Goal: Transaction & Acquisition: Purchase product/service

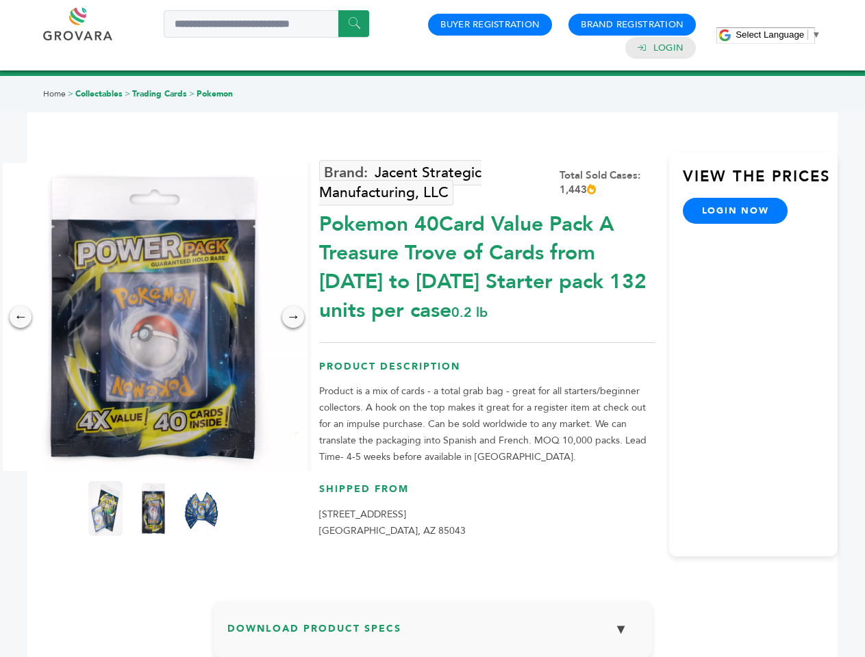
click at [778, 34] on span "Select Language" at bounding box center [769, 34] width 68 height 10
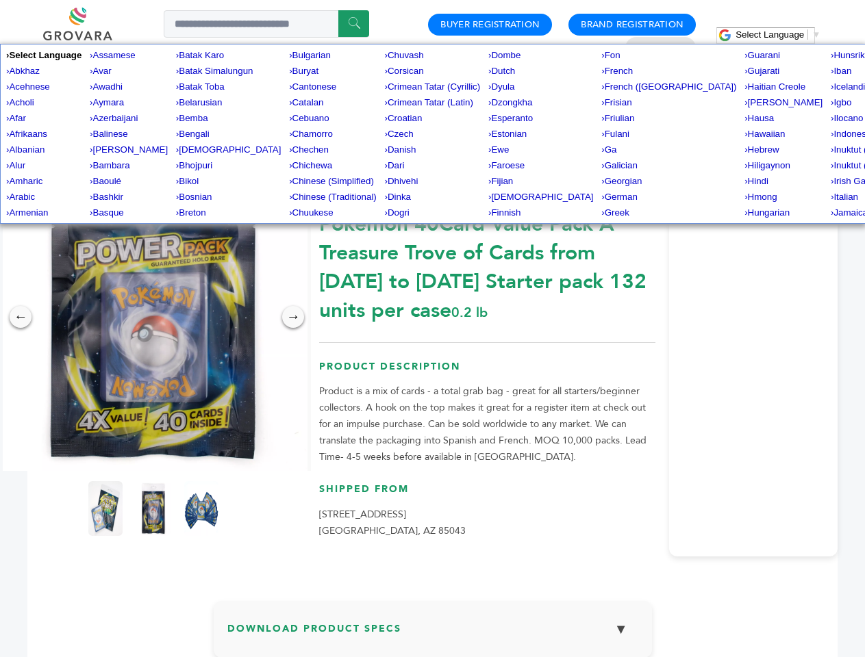
click at [153, 317] on img at bounding box center [153, 317] width 308 height 308
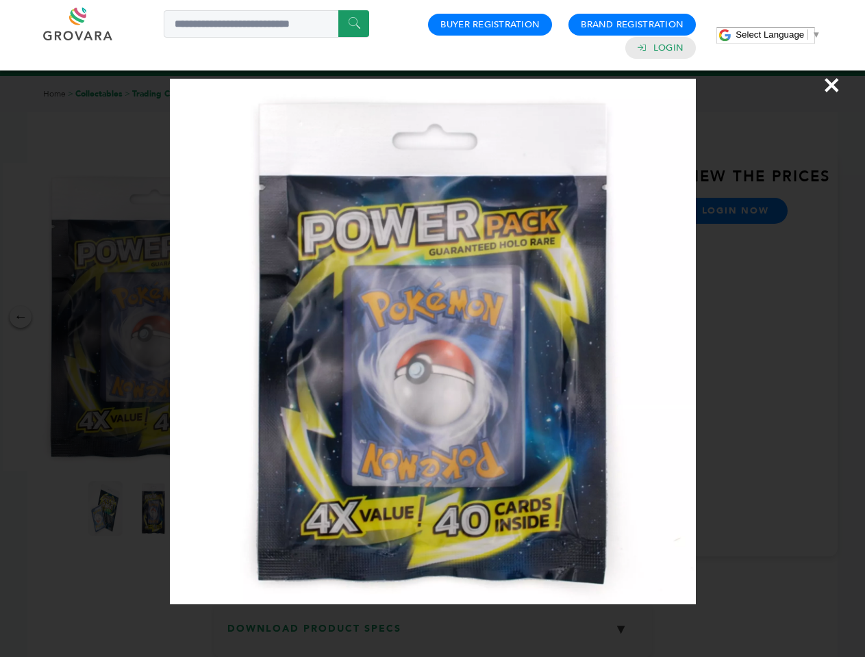
click at [21, 317] on div "×" at bounding box center [432, 328] width 865 height 657
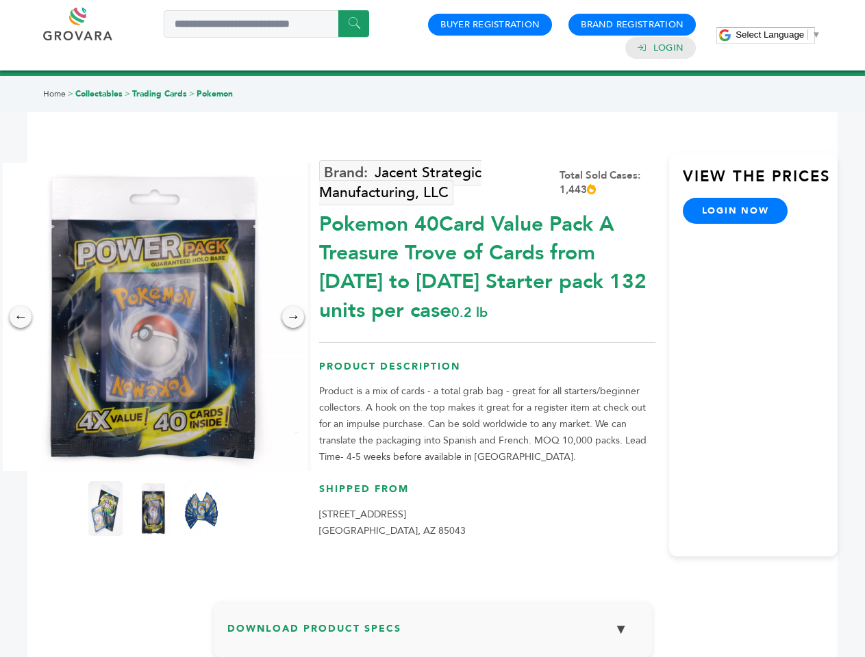
click at [293, 317] on div "→" at bounding box center [293, 317] width 22 height 22
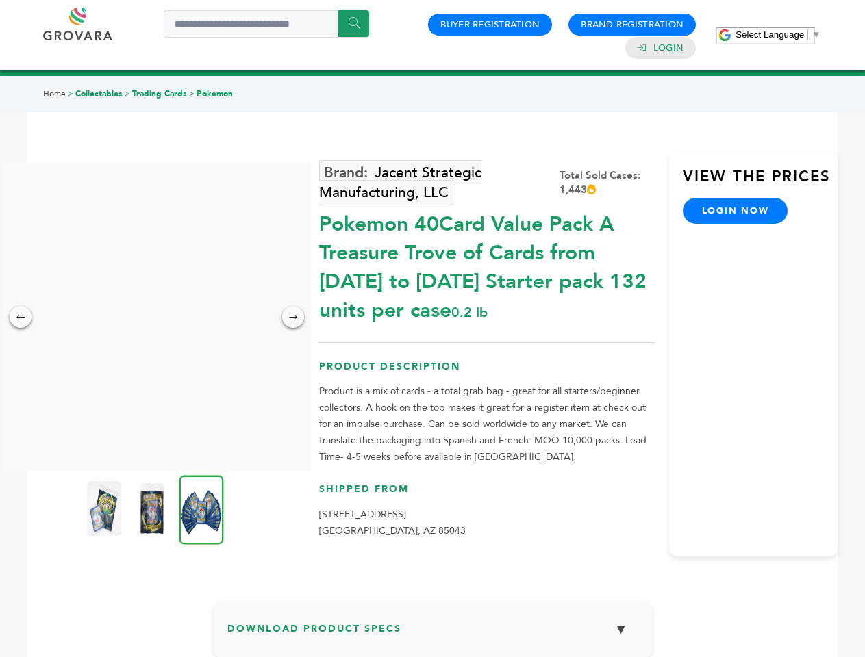
click at [105, 509] on img at bounding box center [104, 508] width 34 height 55
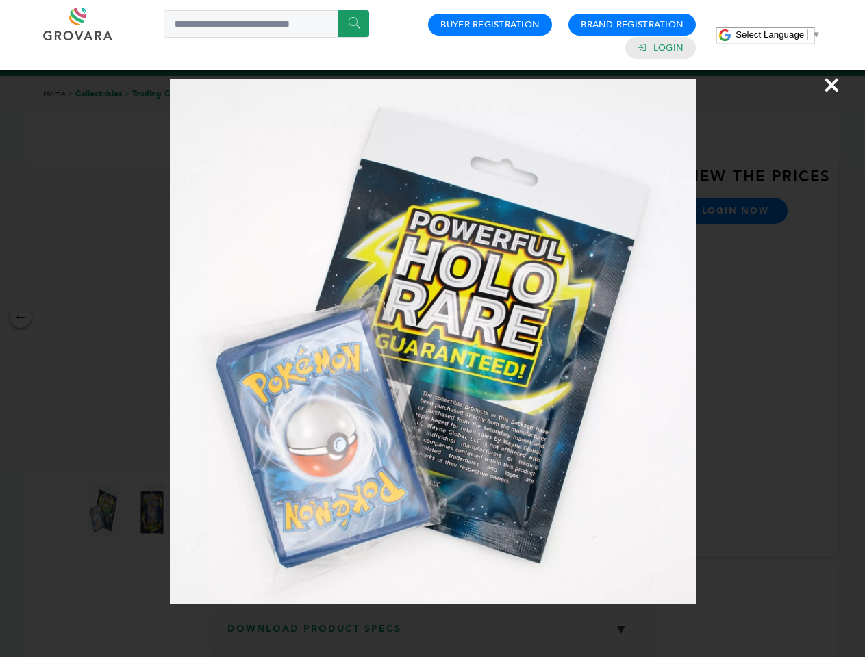
click at [153, 509] on div "×" at bounding box center [432, 328] width 865 height 657
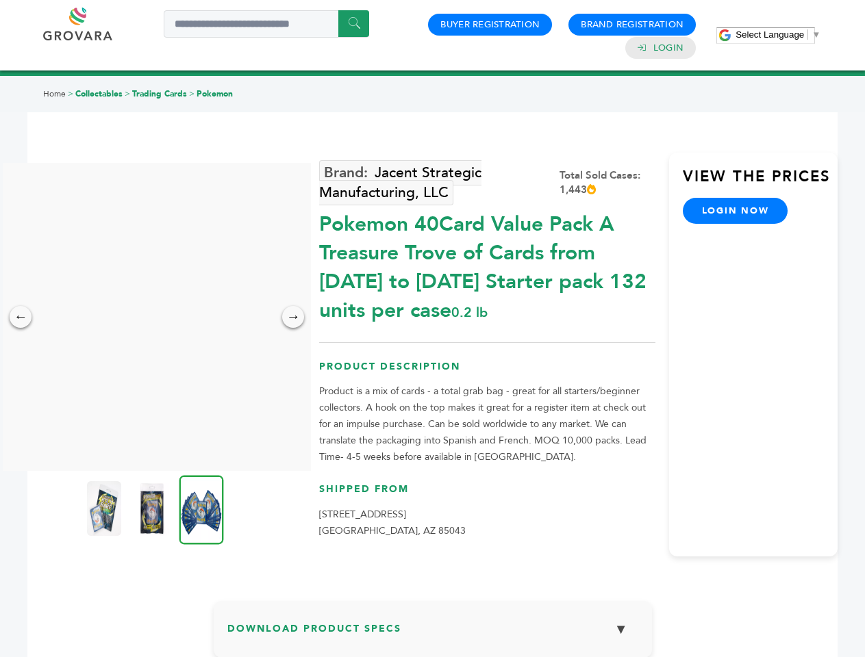
click at [201, 509] on img at bounding box center [201, 509] width 45 height 69
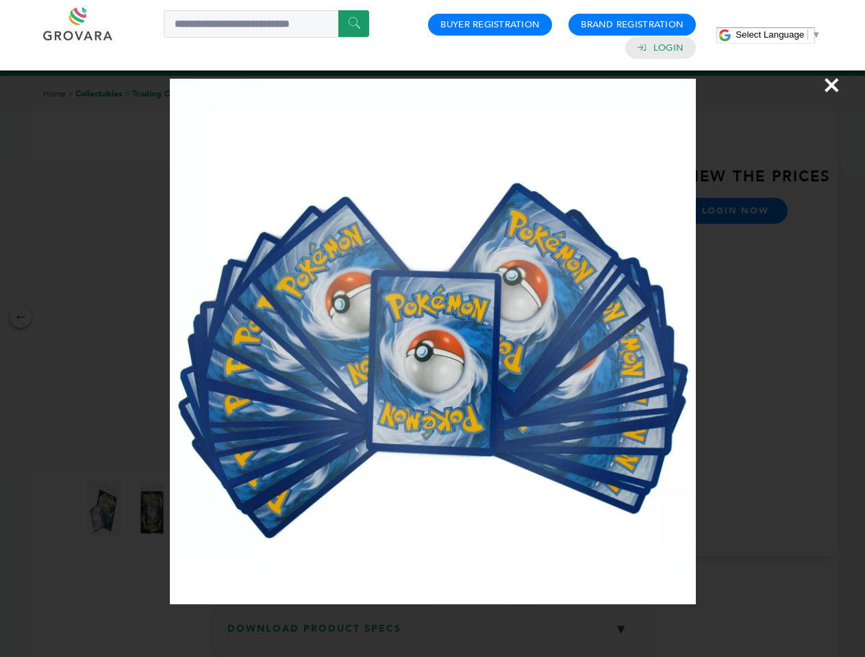
click at [433, 635] on div "×" at bounding box center [432, 328] width 865 height 657
